Goal: Task Accomplishment & Management: Use online tool/utility

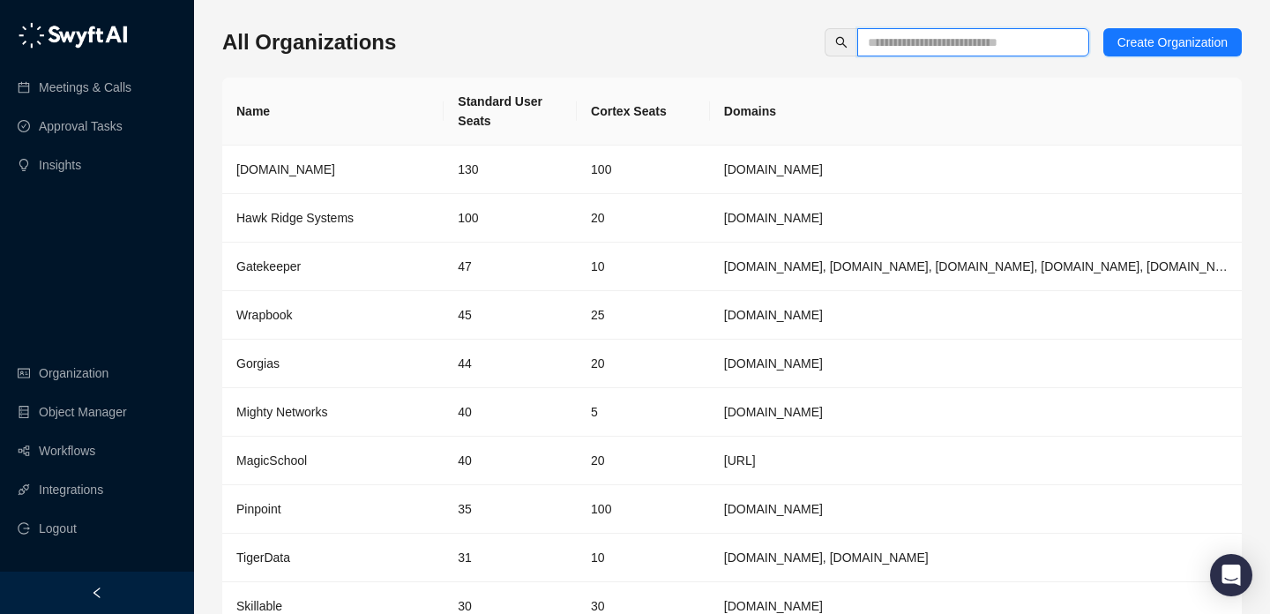
click at [874, 52] on span at bounding box center [973, 42] width 232 height 28
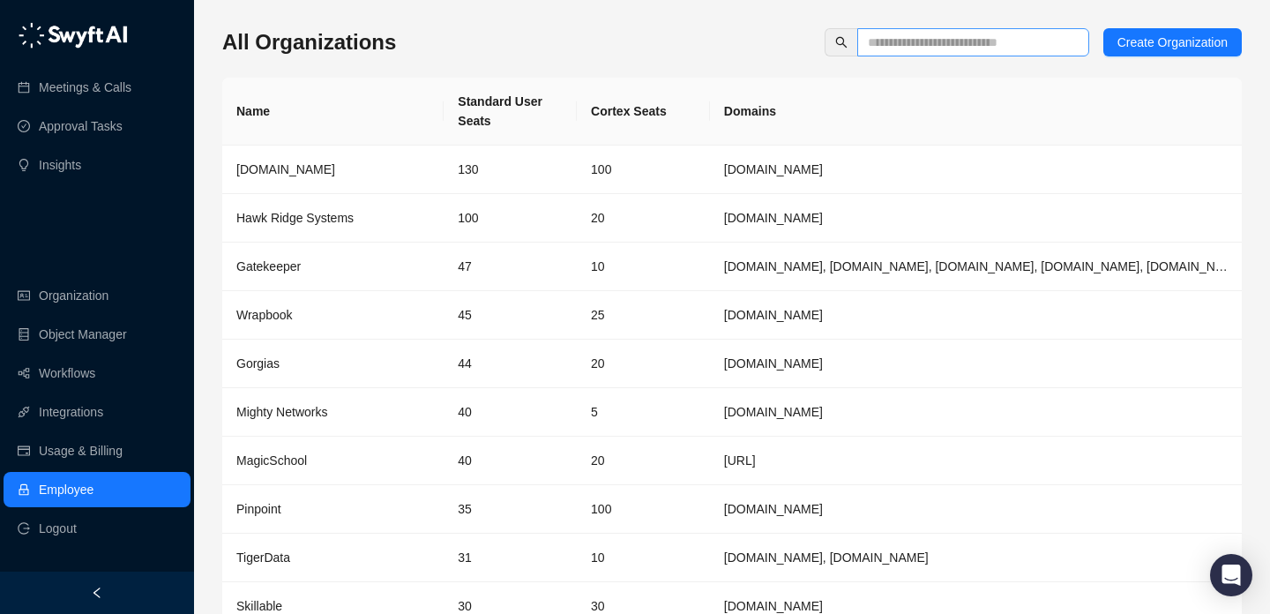
click at [986, 31] on span at bounding box center [973, 42] width 232 height 28
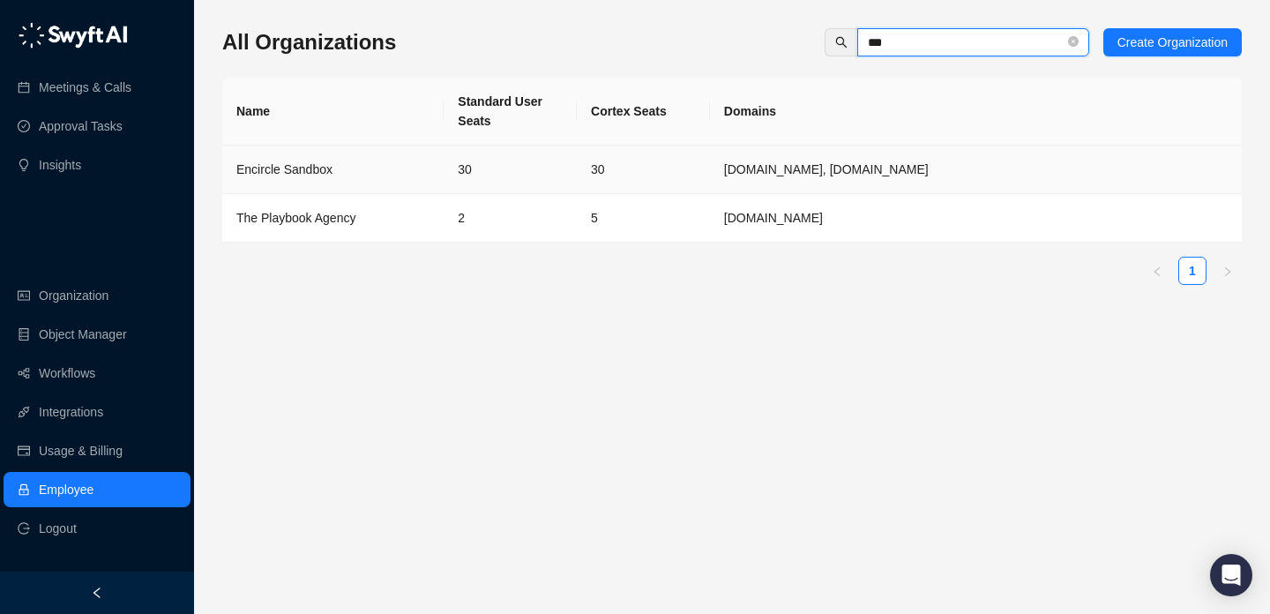
type input "***"
click at [391, 163] on div "Encircle Sandbox" at bounding box center [332, 169] width 193 height 19
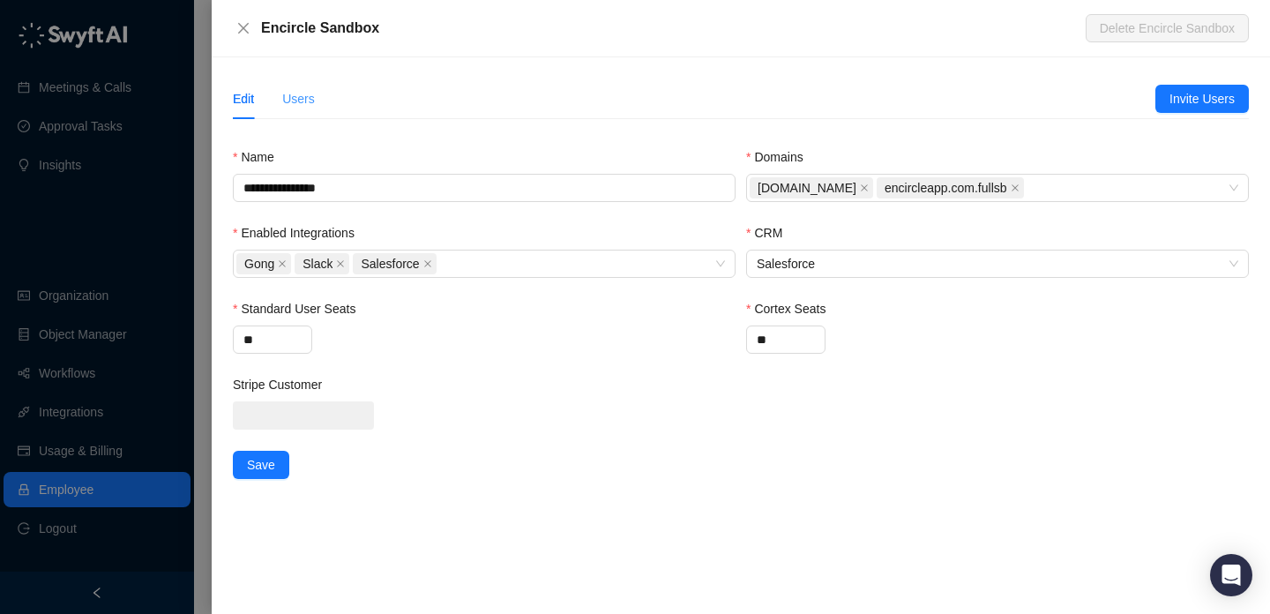
click at [290, 87] on div "Users" at bounding box center [298, 98] width 33 height 41
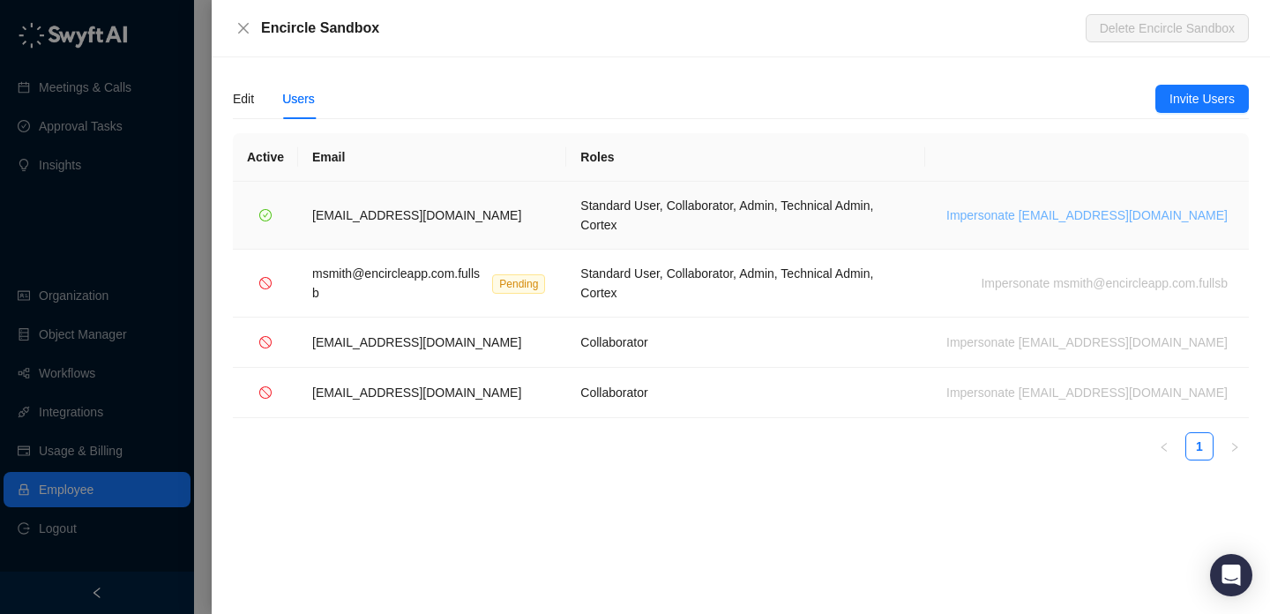
click at [1090, 205] on span "Impersonate msmith@encircleapp.com" at bounding box center [1086, 214] width 281 height 19
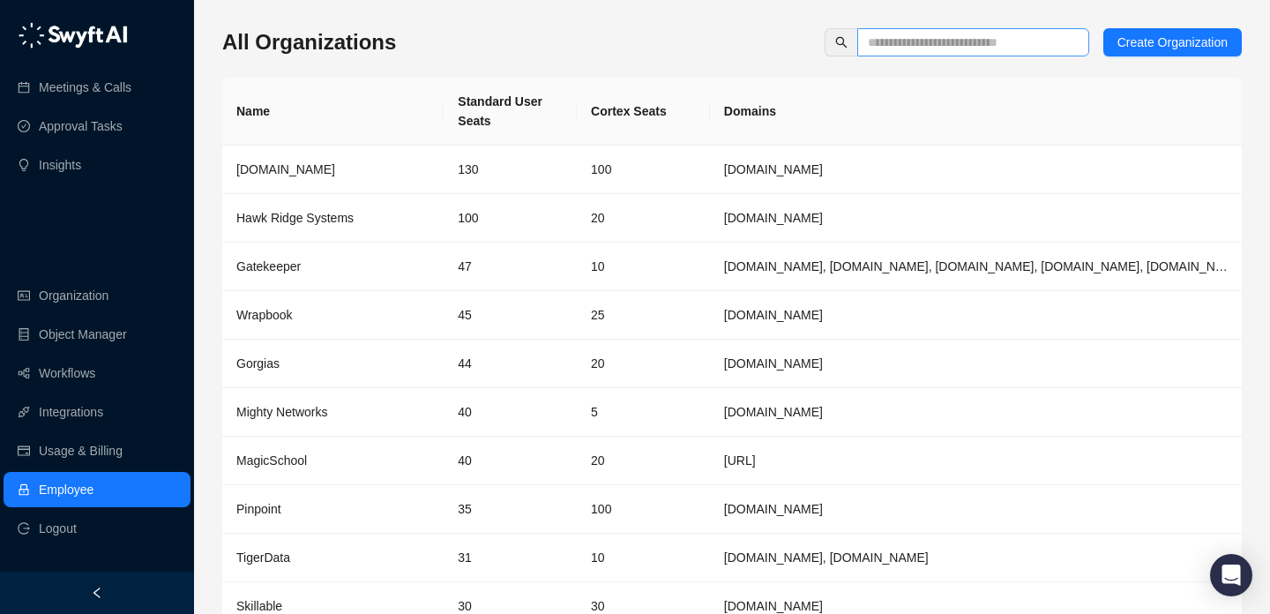
click at [1068, 47] on span at bounding box center [1073, 42] width 11 height 19
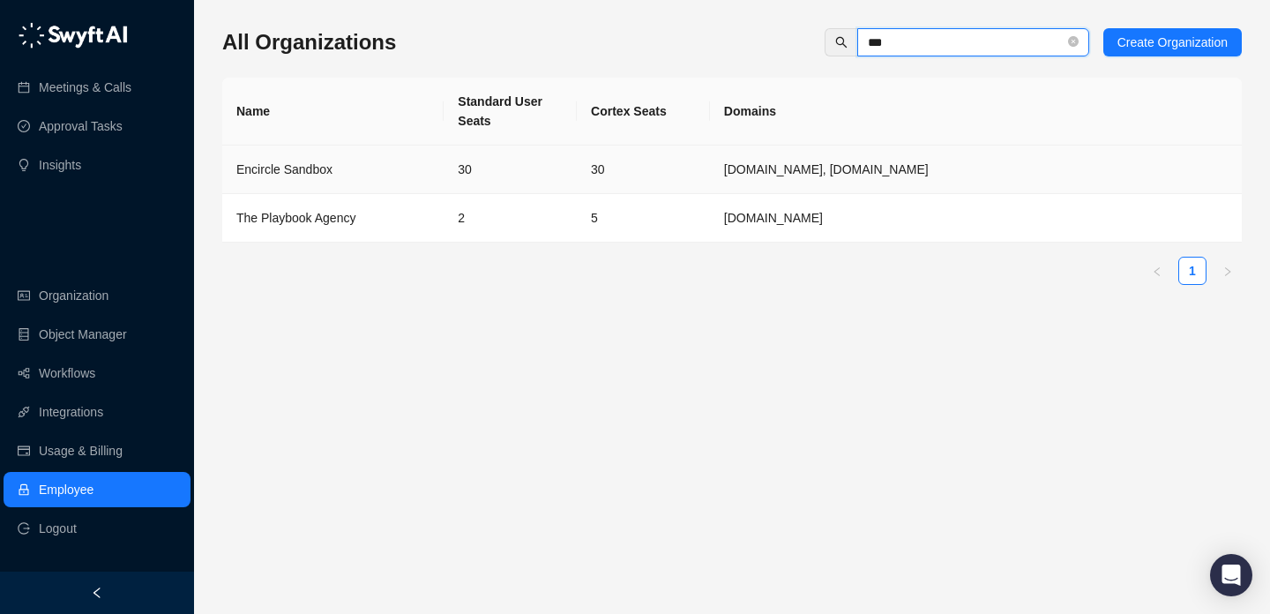
type input "***"
click at [280, 188] on td "Encircle Sandbox" at bounding box center [332, 169] width 221 height 48
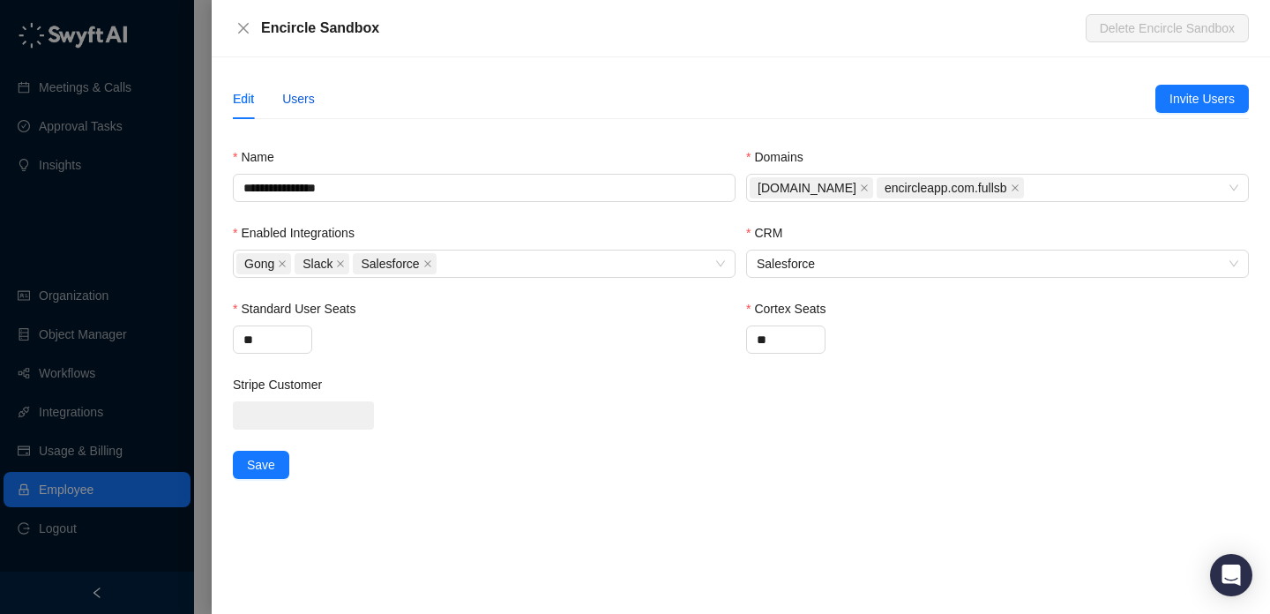
click at [290, 90] on div "Users" at bounding box center [298, 98] width 33 height 19
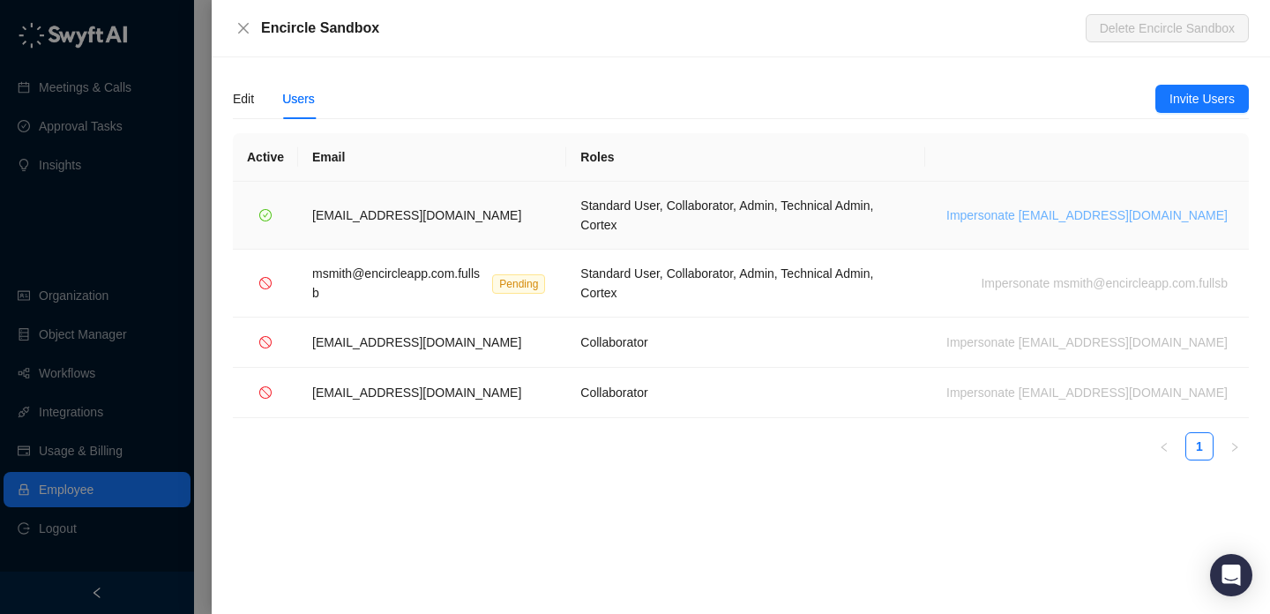
click at [1062, 205] on span "Impersonate [EMAIL_ADDRESS][DOMAIN_NAME]" at bounding box center [1086, 214] width 281 height 19
